Goal: Information Seeking & Learning: Learn about a topic

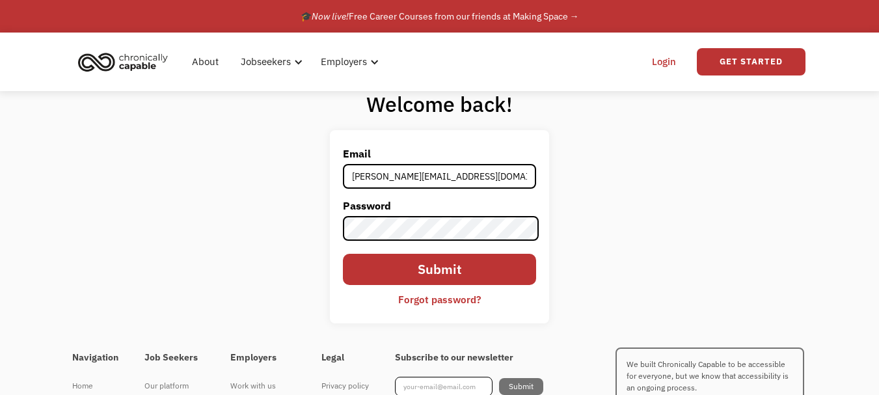
click at [343, 254] on input "Submit" at bounding box center [440, 269] width 194 height 31
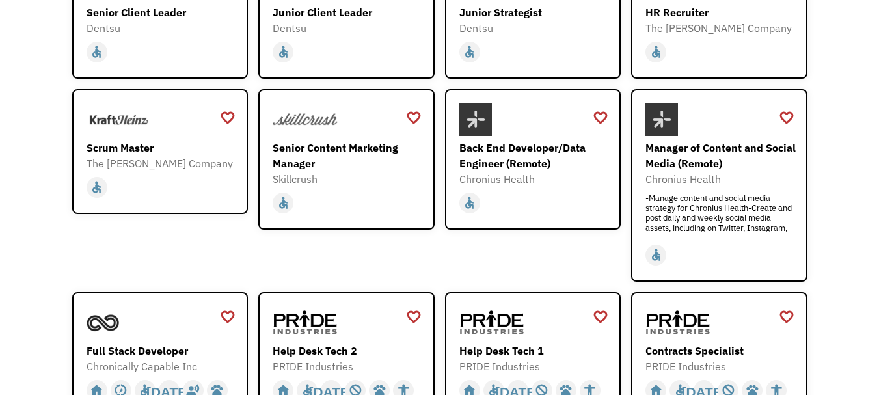
scroll to position [253, 0]
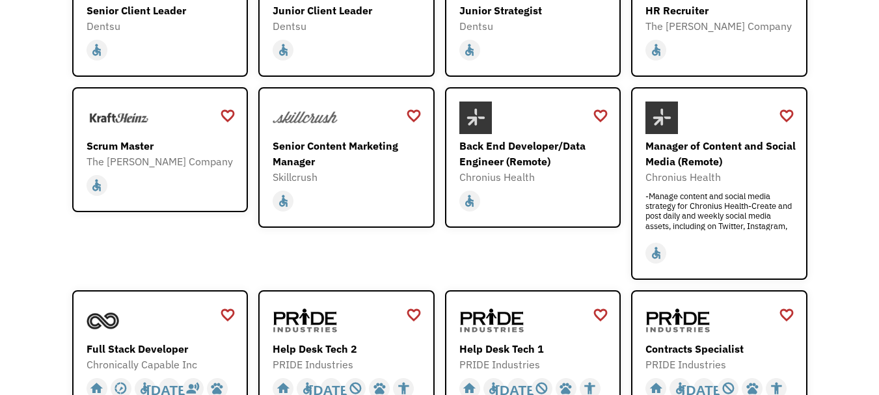
drag, startPoint x: 886, startPoint y: 122, endPoint x: 888, endPoint y: 203, distance: 81.4
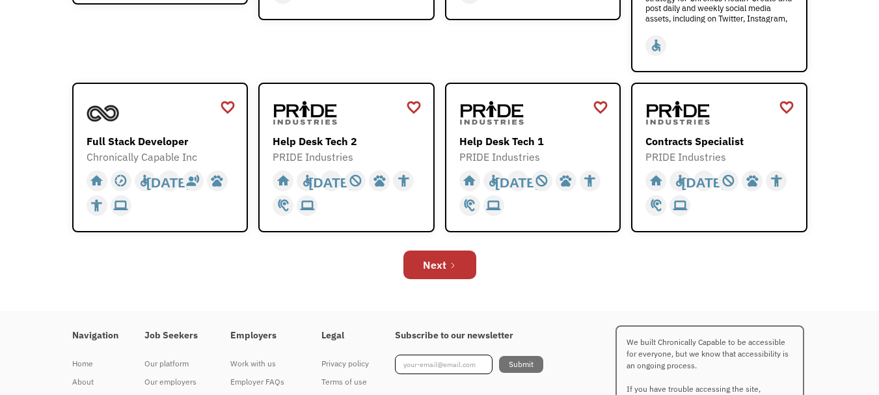
scroll to position [462, 0]
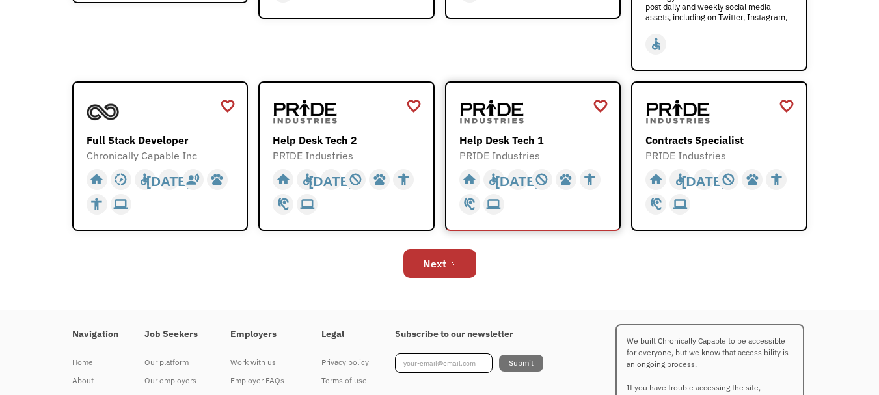
click at [502, 149] on div "PRIDE Industries" at bounding box center [534, 156] width 151 height 16
click at [446, 268] on link "Next" at bounding box center [439, 263] width 73 height 29
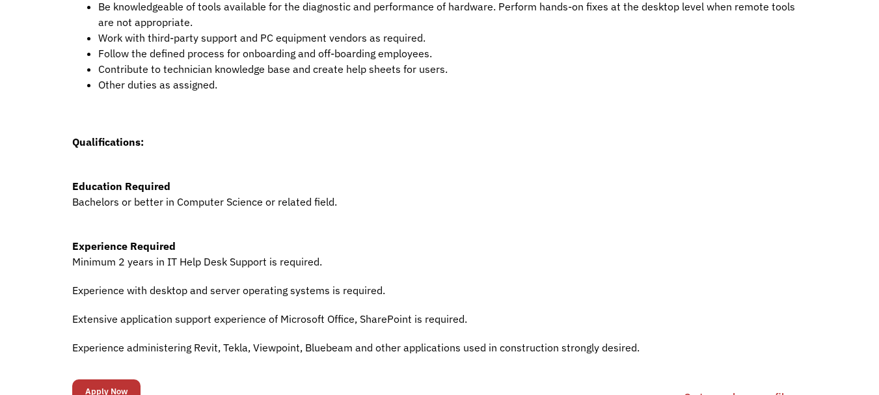
scroll to position [625, 0]
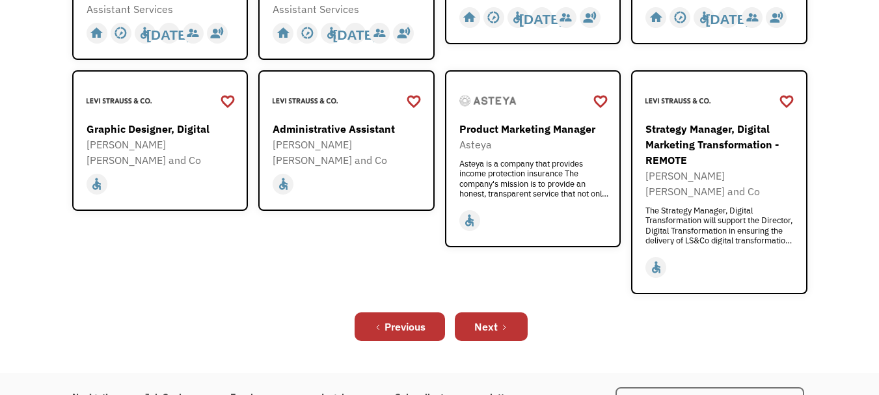
scroll to position [468, 0]
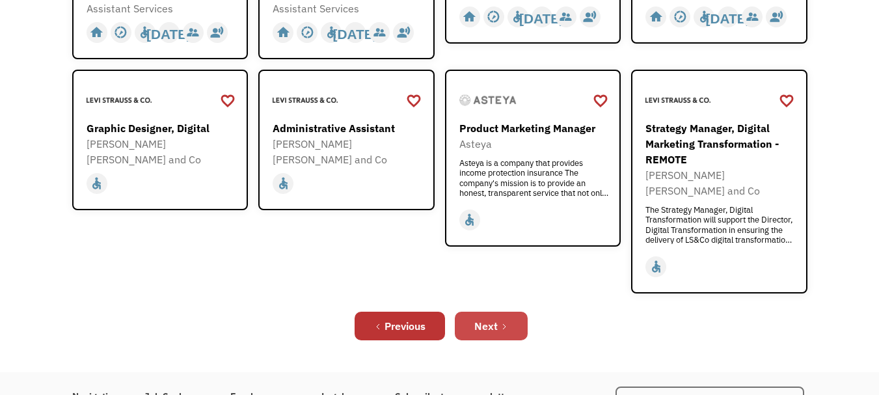
click at [488, 318] on div "Next" at bounding box center [485, 326] width 23 height 16
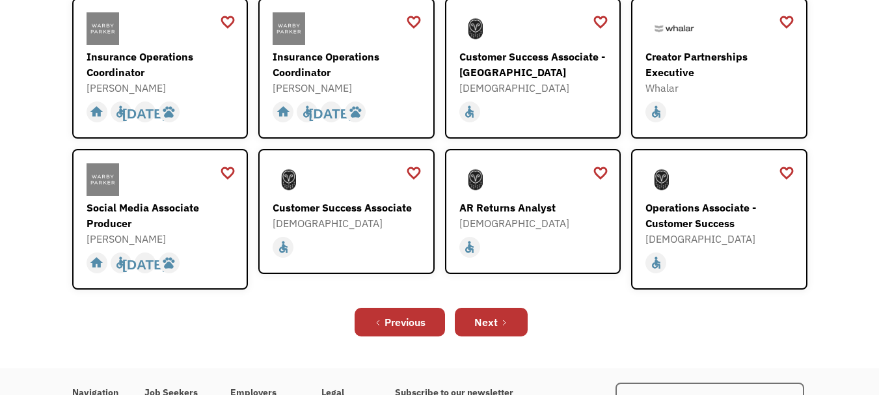
scroll to position [442, 0]
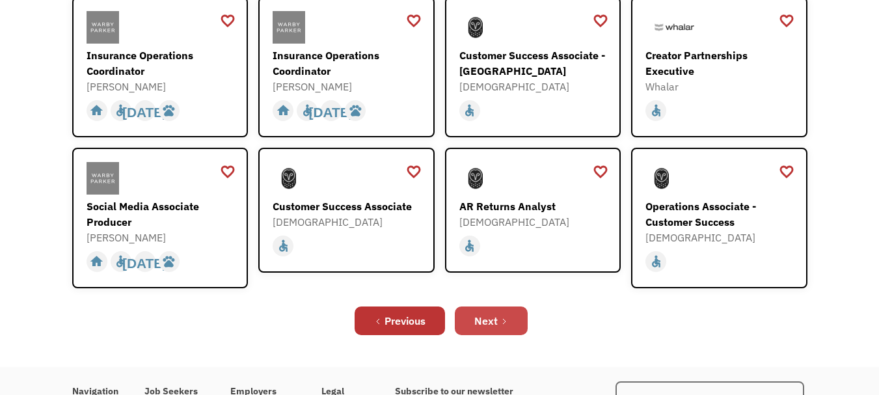
click at [498, 313] on div "Next" at bounding box center [485, 321] width 23 height 16
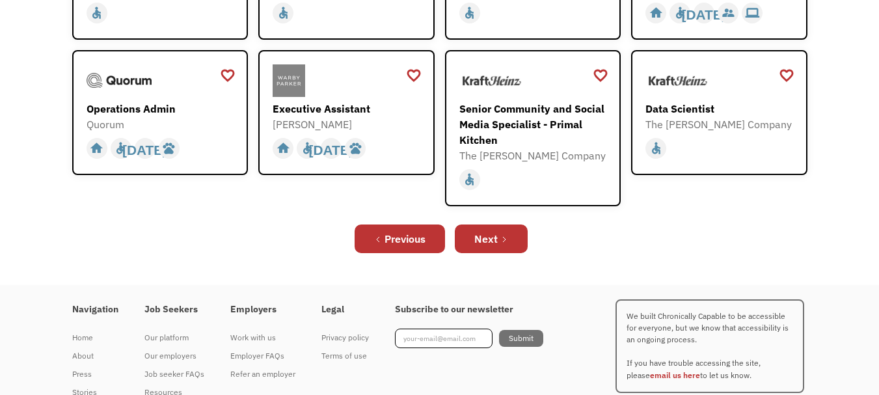
scroll to position [442, 0]
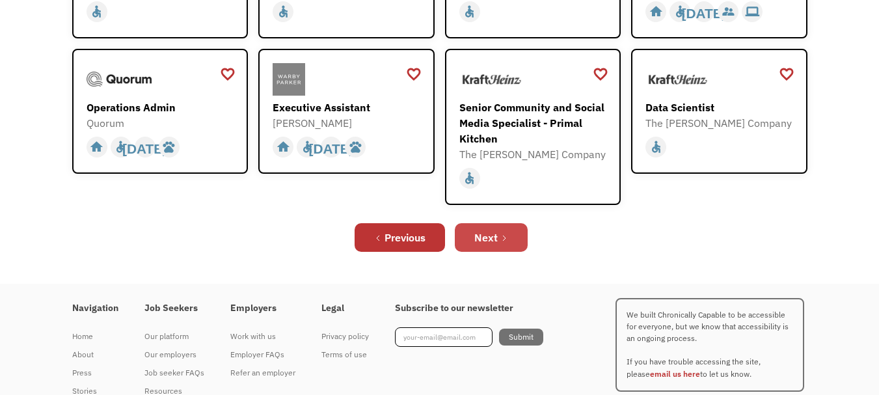
click at [476, 232] on div "Next" at bounding box center [485, 238] width 23 height 16
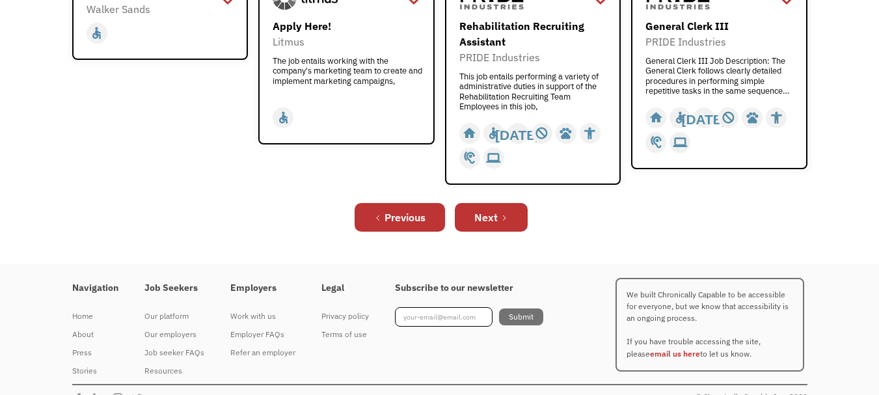
scroll to position [602, 0]
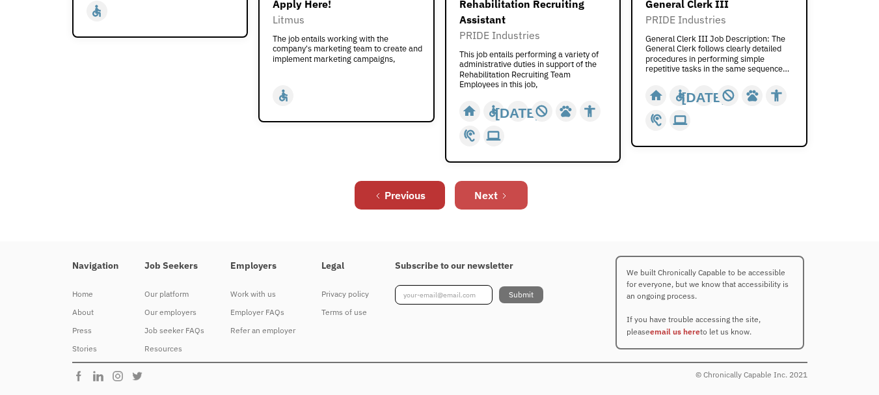
click at [498, 186] on link "Next" at bounding box center [491, 195] width 73 height 29
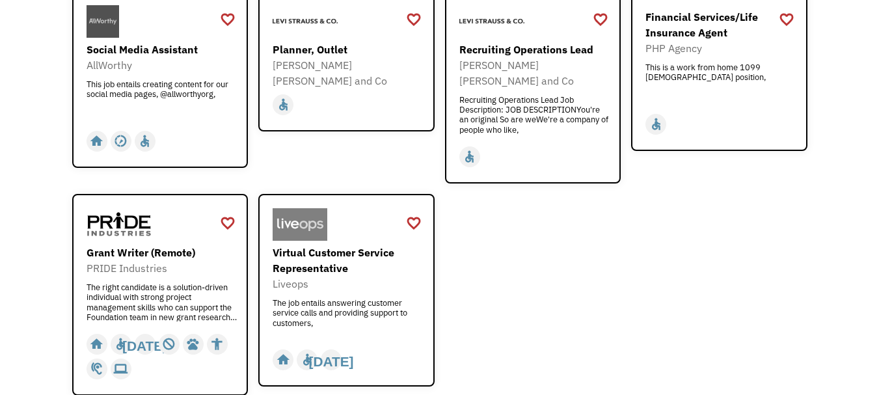
scroll to position [494, 0]
